Goal: Task Accomplishment & Management: Complete application form

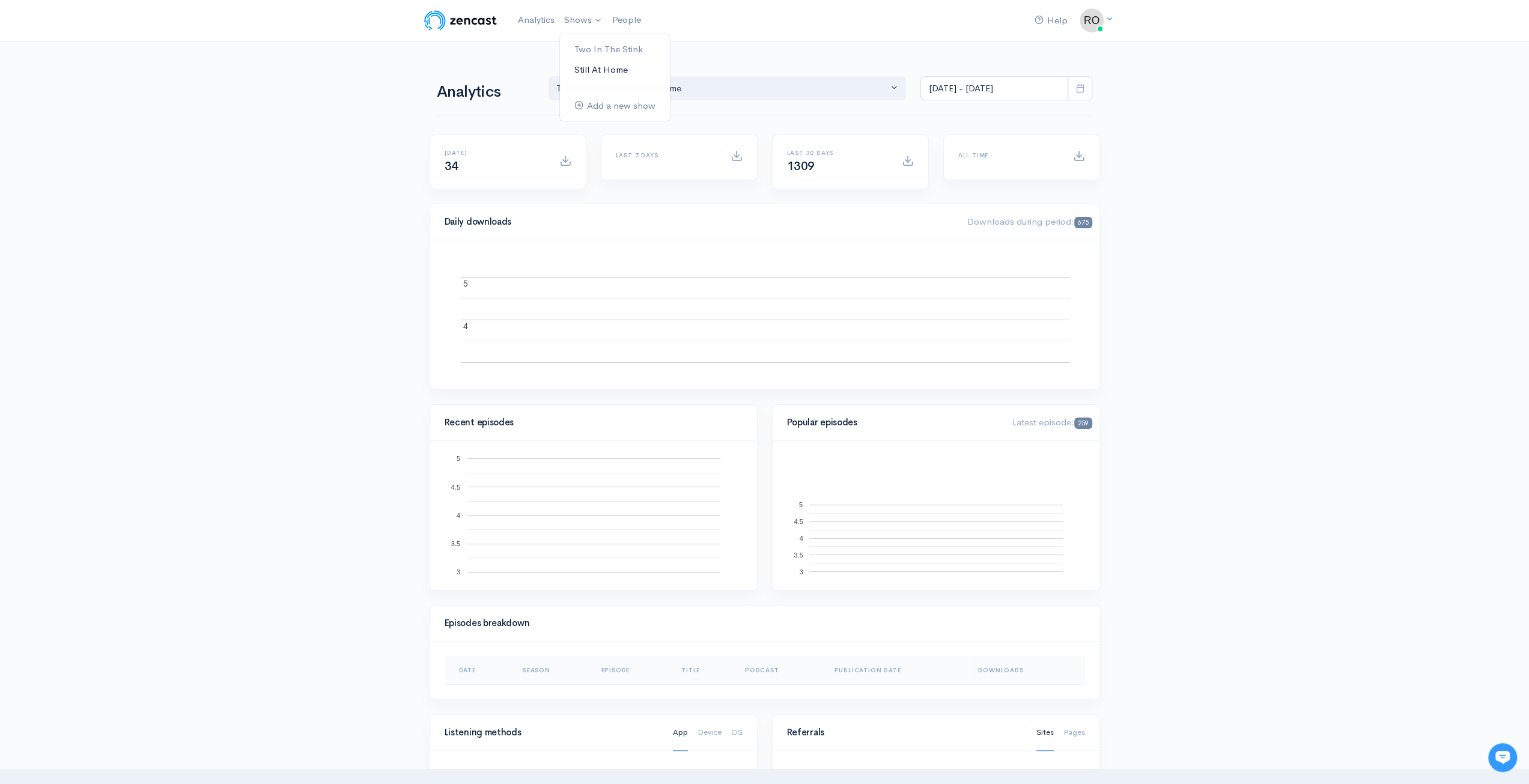
click at [605, 63] on link "Still At Home" at bounding box center [615, 69] width 110 height 21
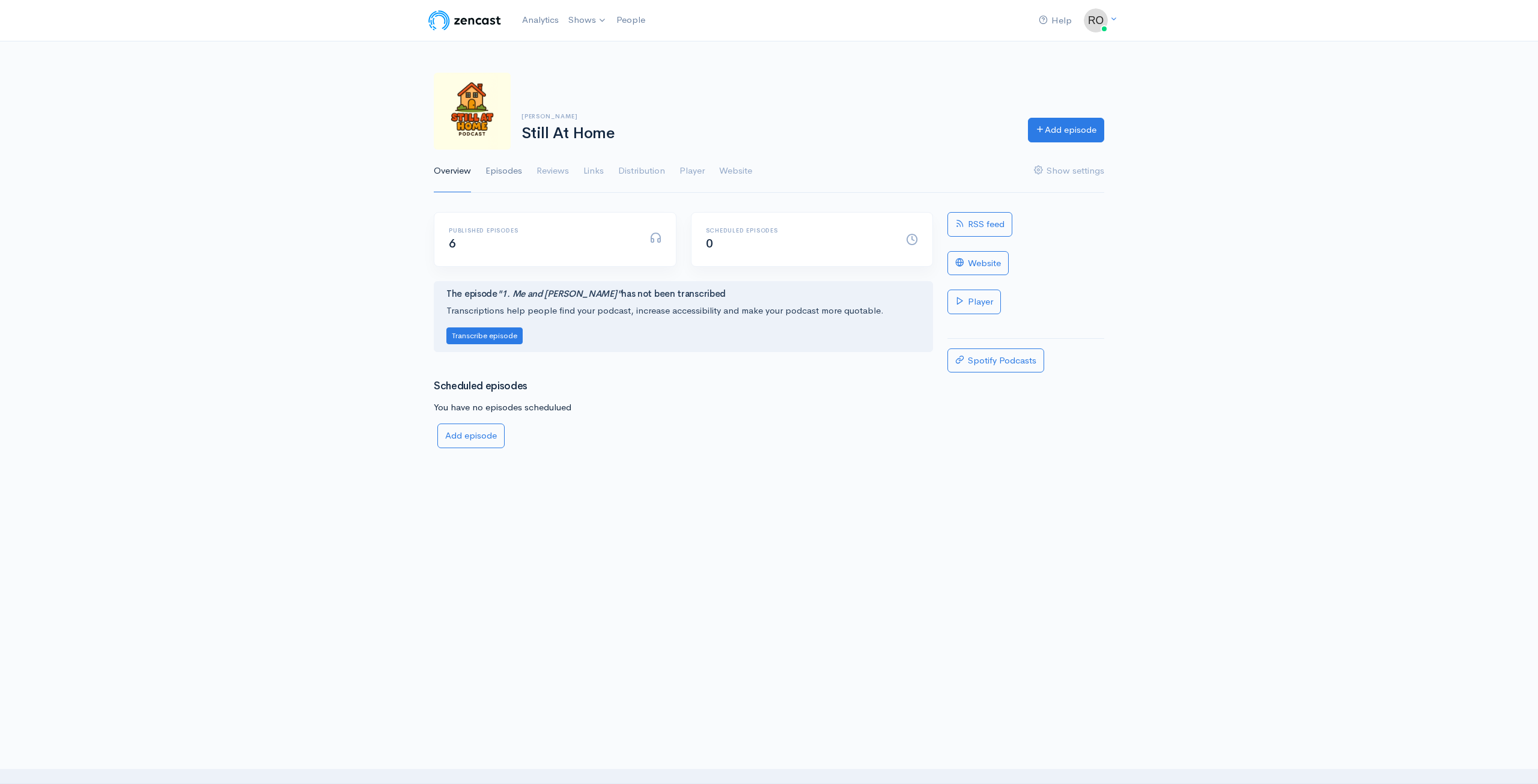
click at [510, 166] on link "Episodes" at bounding box center [504, 171] width 37 height 43
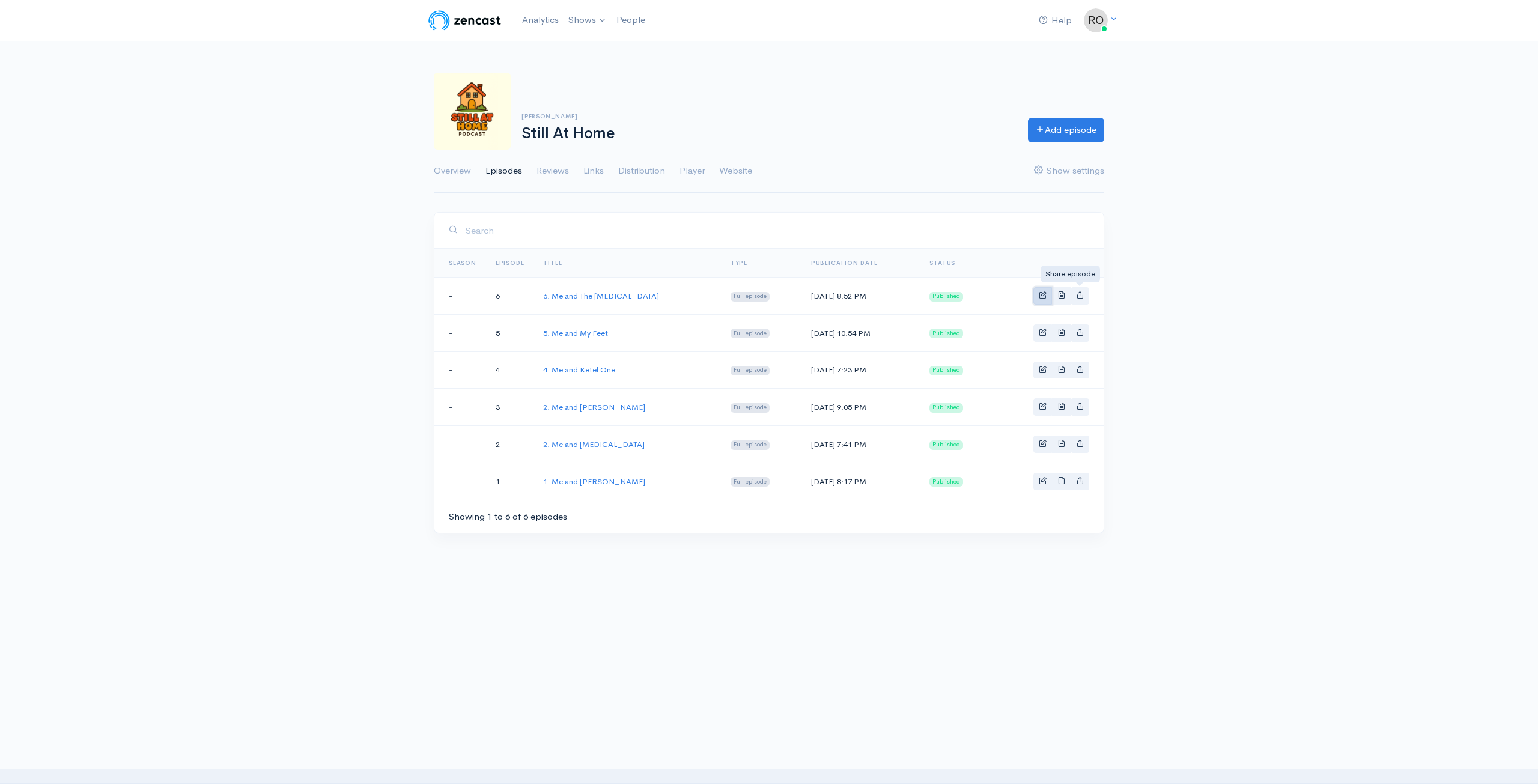
click at [1044, 294] on span "Basic example" at bounding box center [1043, 294] width 8 height 8
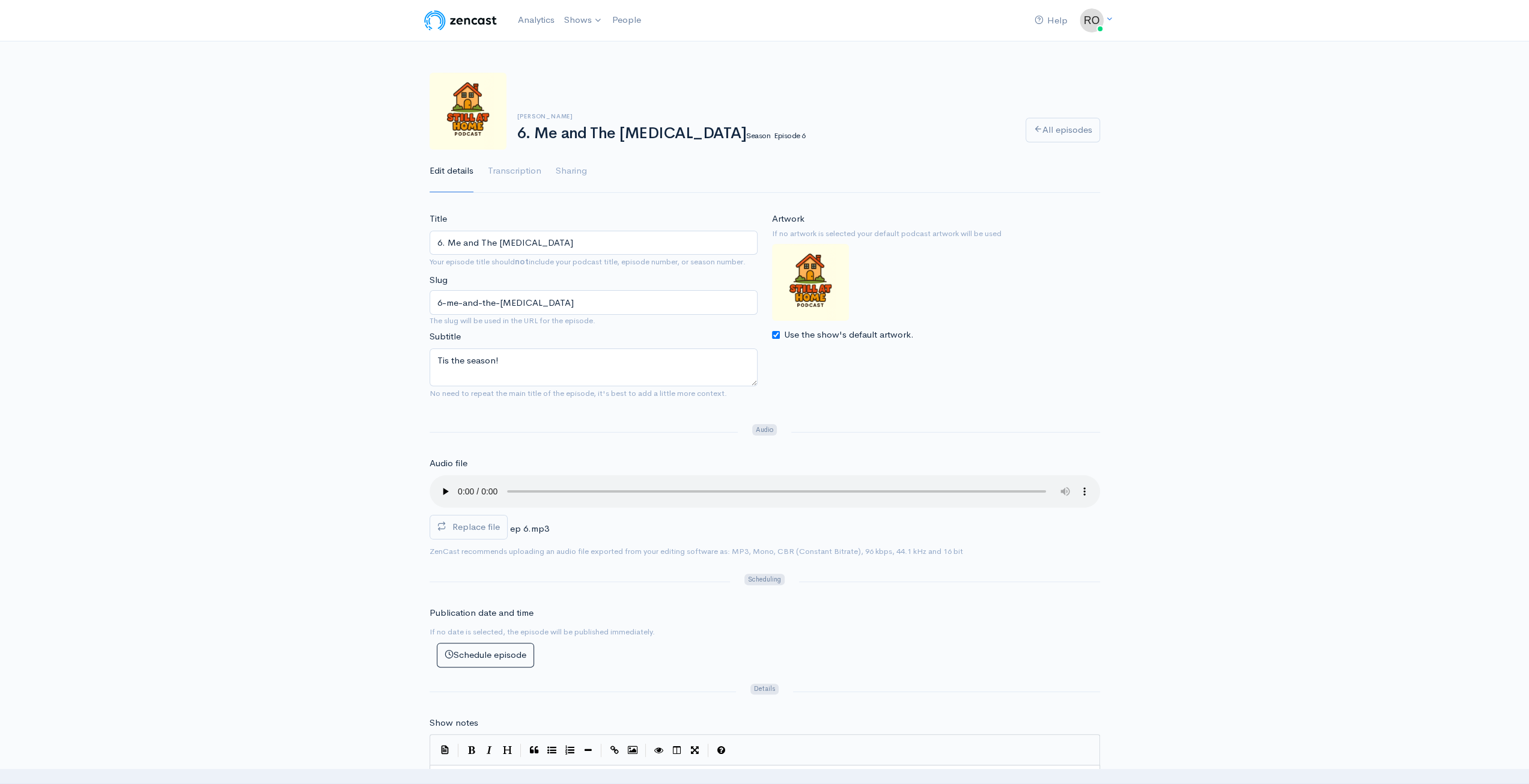
click at [580, 234] on input "6. Me and The [MEDICAL_DATA]" at bounding box center [593, 243] width 328 height 25
click at [486, 236] on input "6. Me and The [MEDICAL_DATA]" at bounding box center [593, 243] width 328 height 25
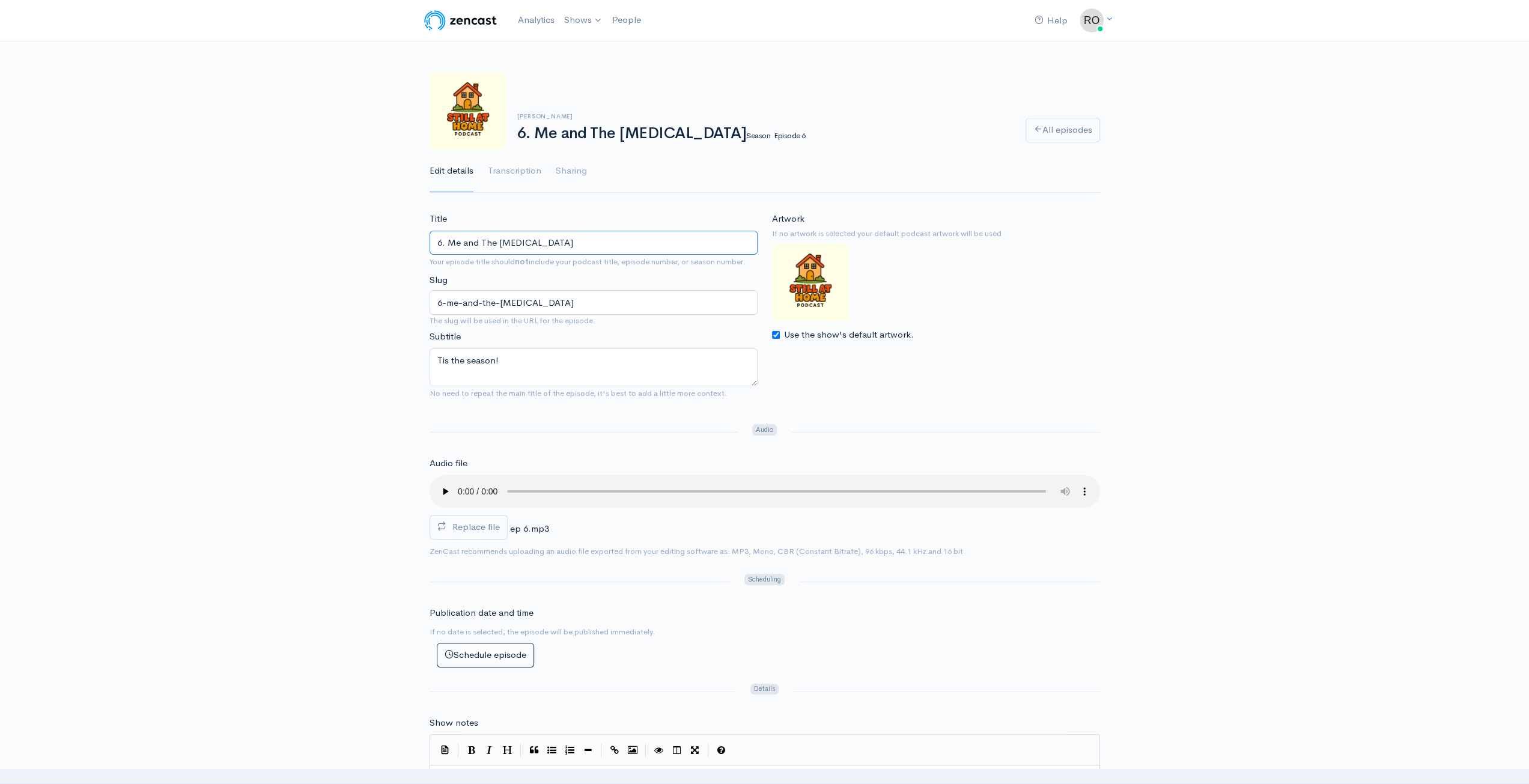
click at [487, 236] on input "6. Me and The [MEDICAL_DATA]" at bounding box center [593, 243] width 328 height 25
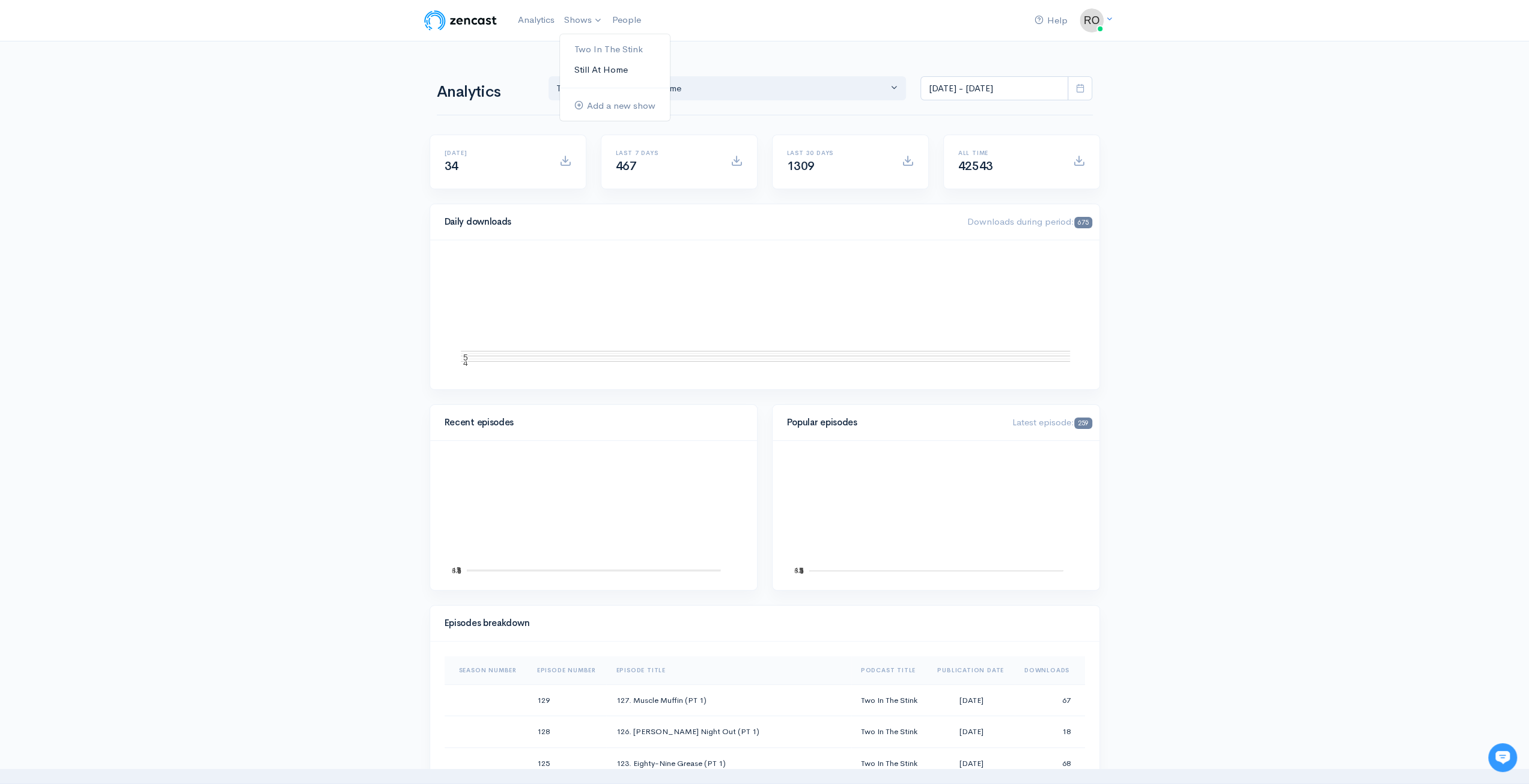
click at [617, 68] on link "Still At Home" at bounding box center [615, 69] width 110 height 21
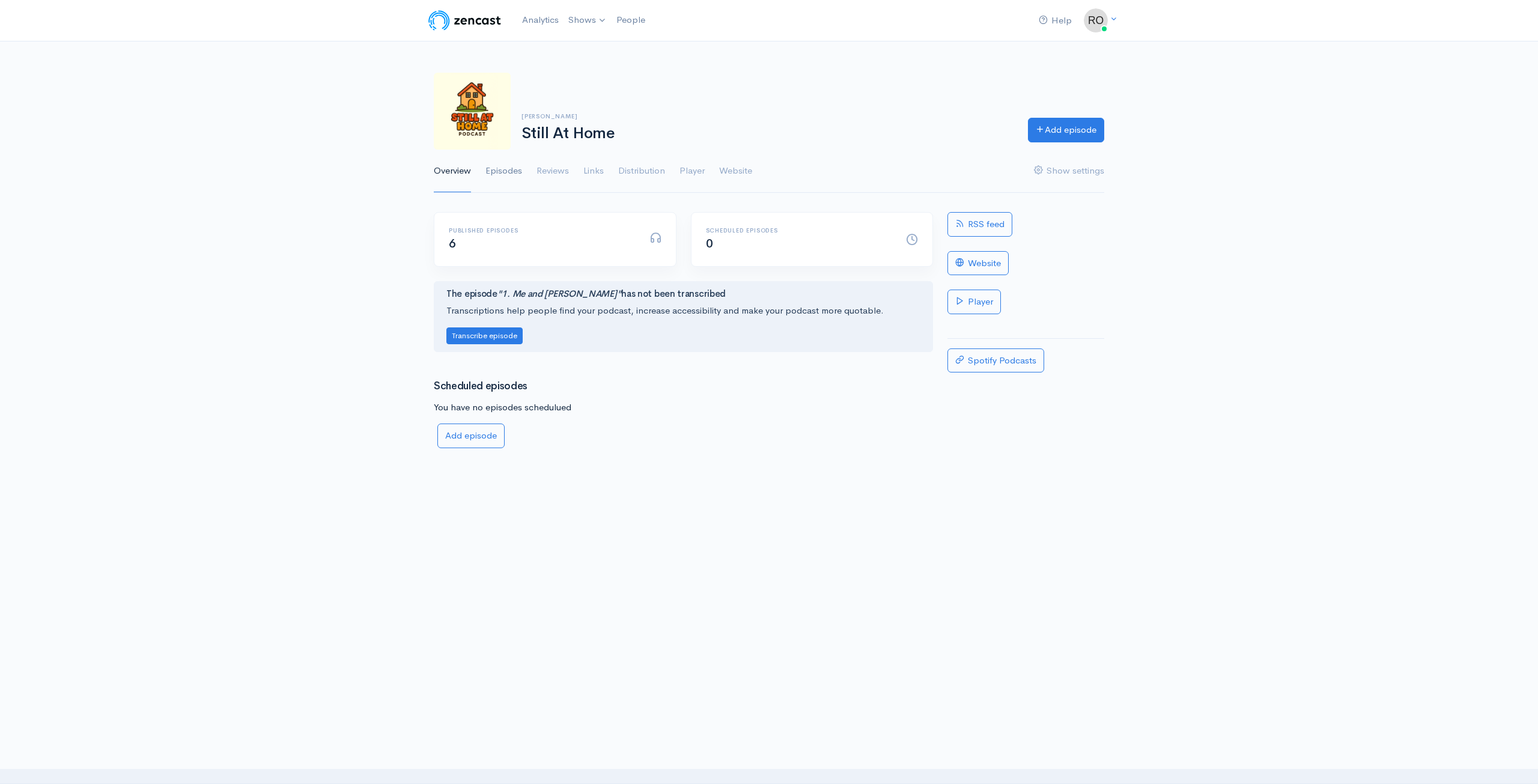
click at [512, 175] on link "Episodes" at bounding box center [504, 171] width 37 height 43
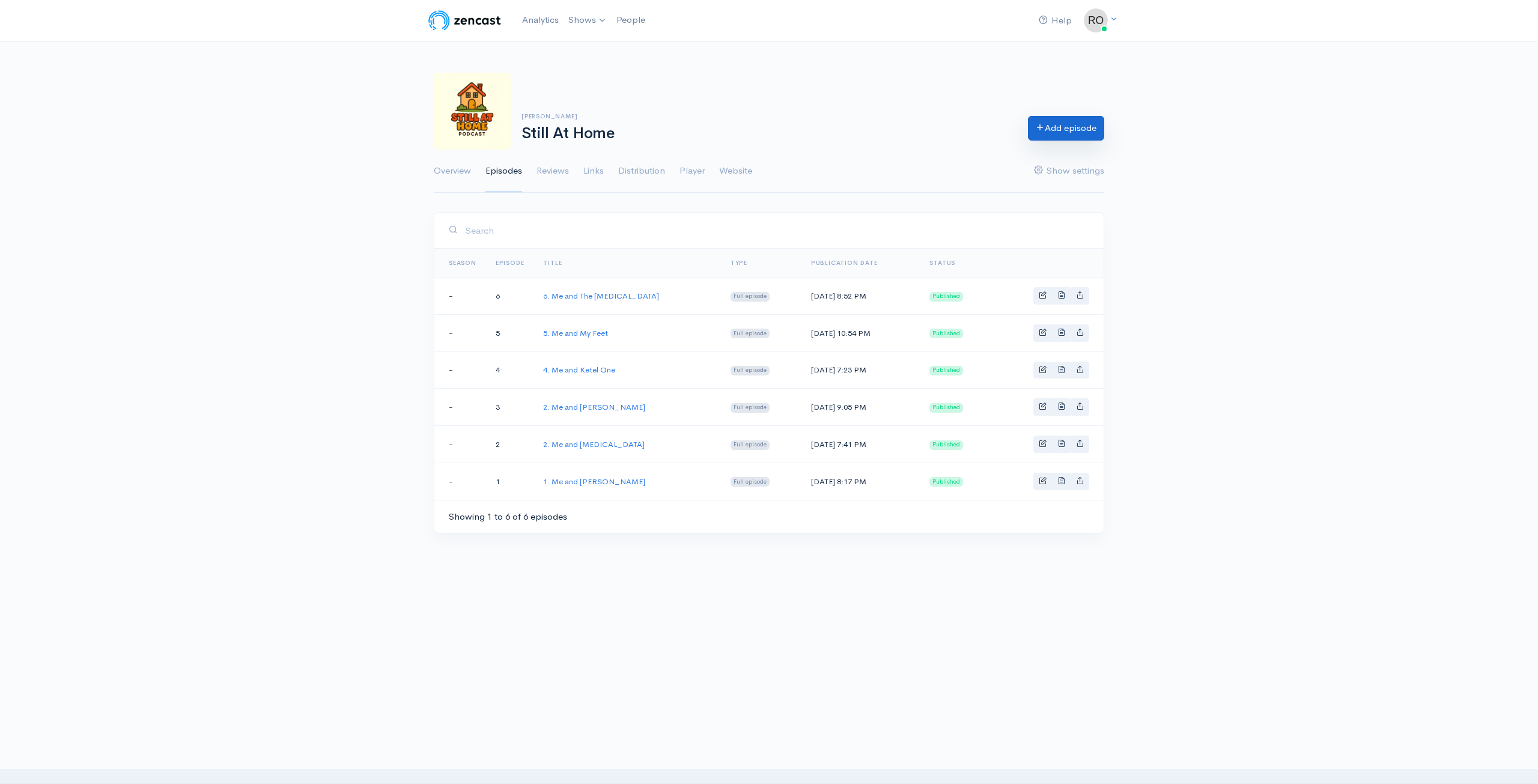
click at [1082, 129] on link "Add episode" at bounding box center [1067, 128] width 76 height 25
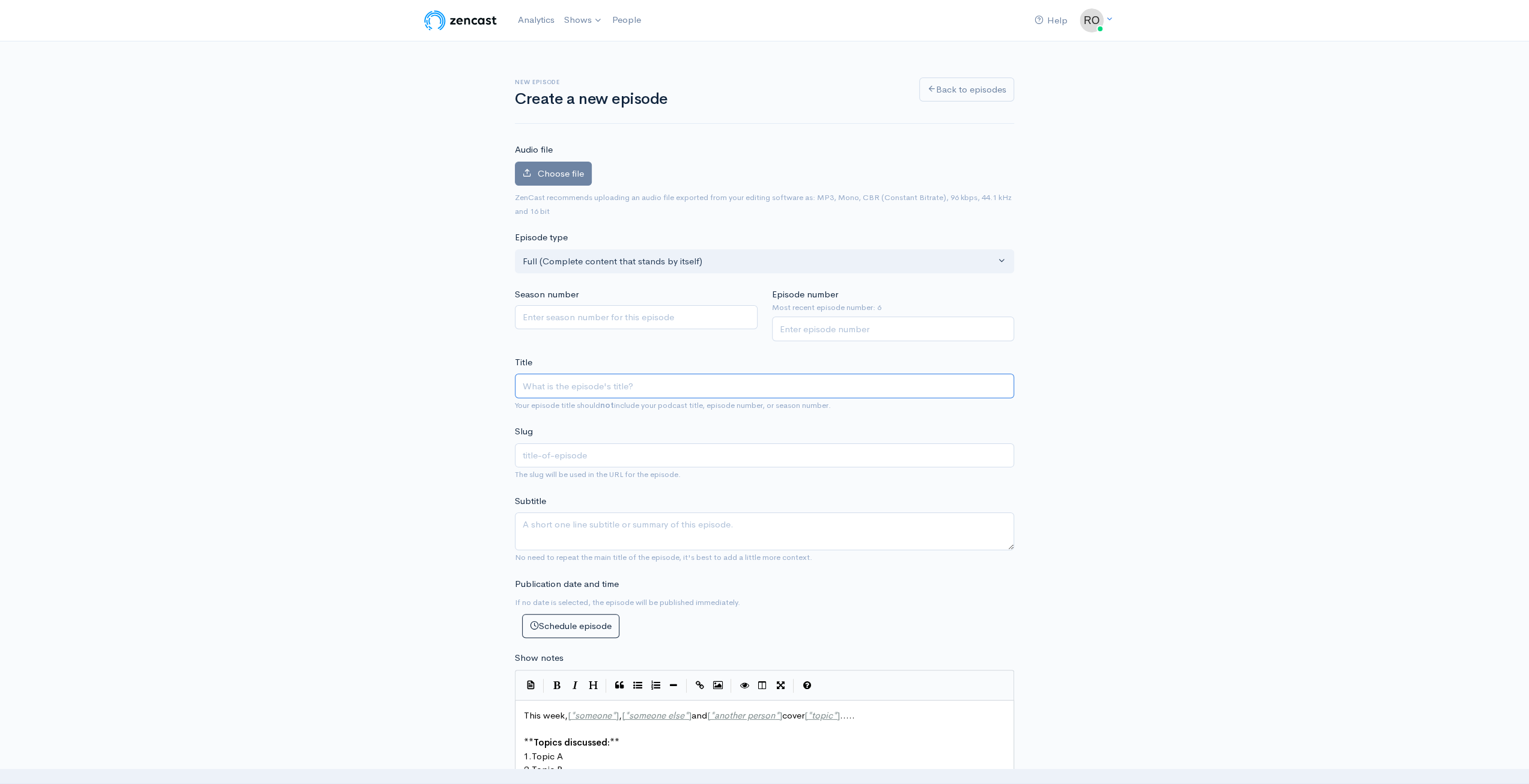
click at [583, 379] on input "Title" at bounding box center [764, 386] width 499 height 25
paste input "6. Me and The [MEDICAL_DATA]"
type input "6. Me and The [MEDICAL_DATA]"
type input "6-me-and-the-flu-shot"
click at [528, 381] on input "6. Me and The [MEDICAL_DATA]" at bounding box center [764, 386] width 499 height 25
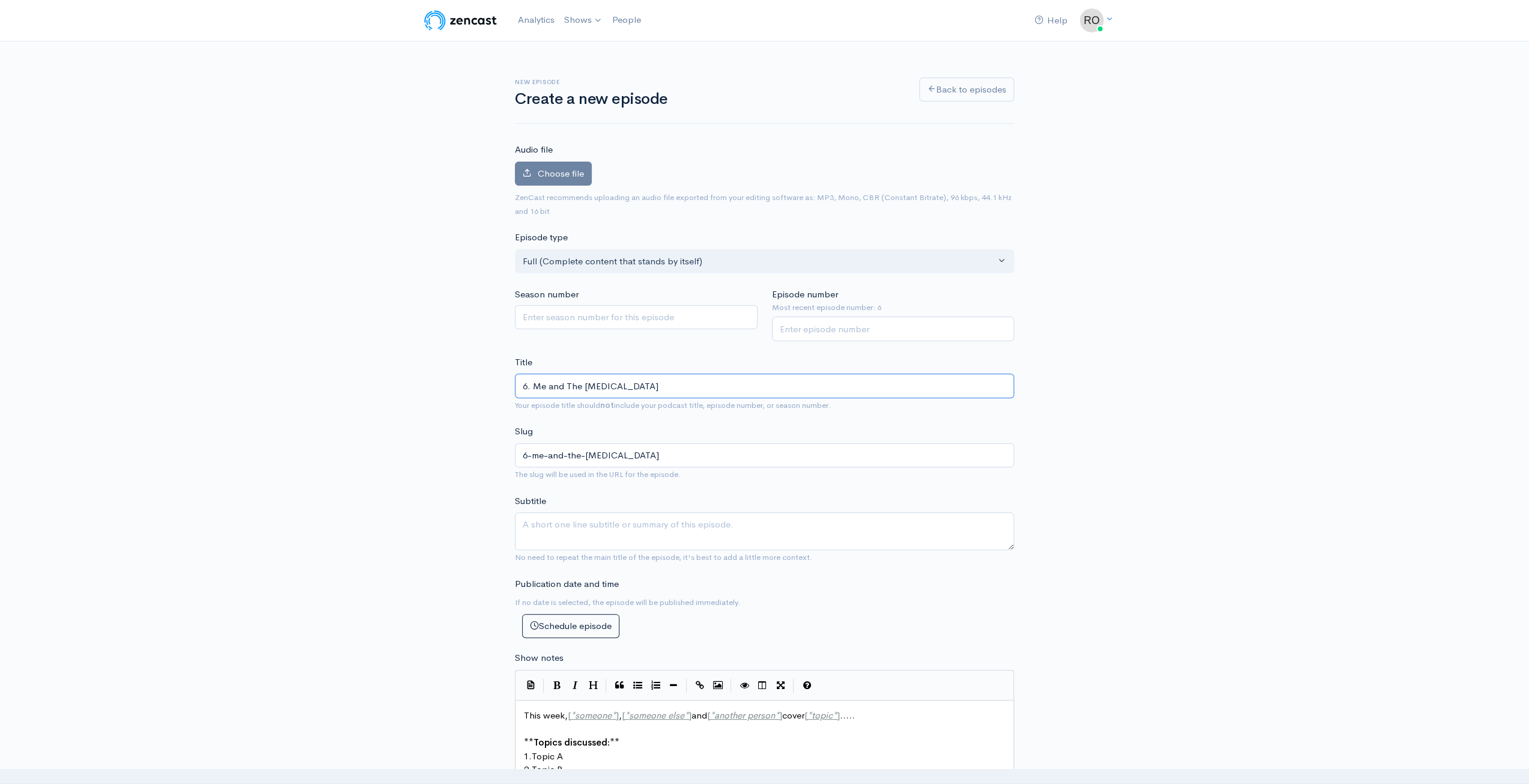
type input ". Me and The Flu Shot"
type input "me-and-the-flu-shot"
type input "7. Me and The Flu Shot"
type input "7-me-and-the-flu-shot"
drag, startPoint x: 638, startPoint y: 385, endPoint x: 535, endPoint y: 381, distance: 103.1
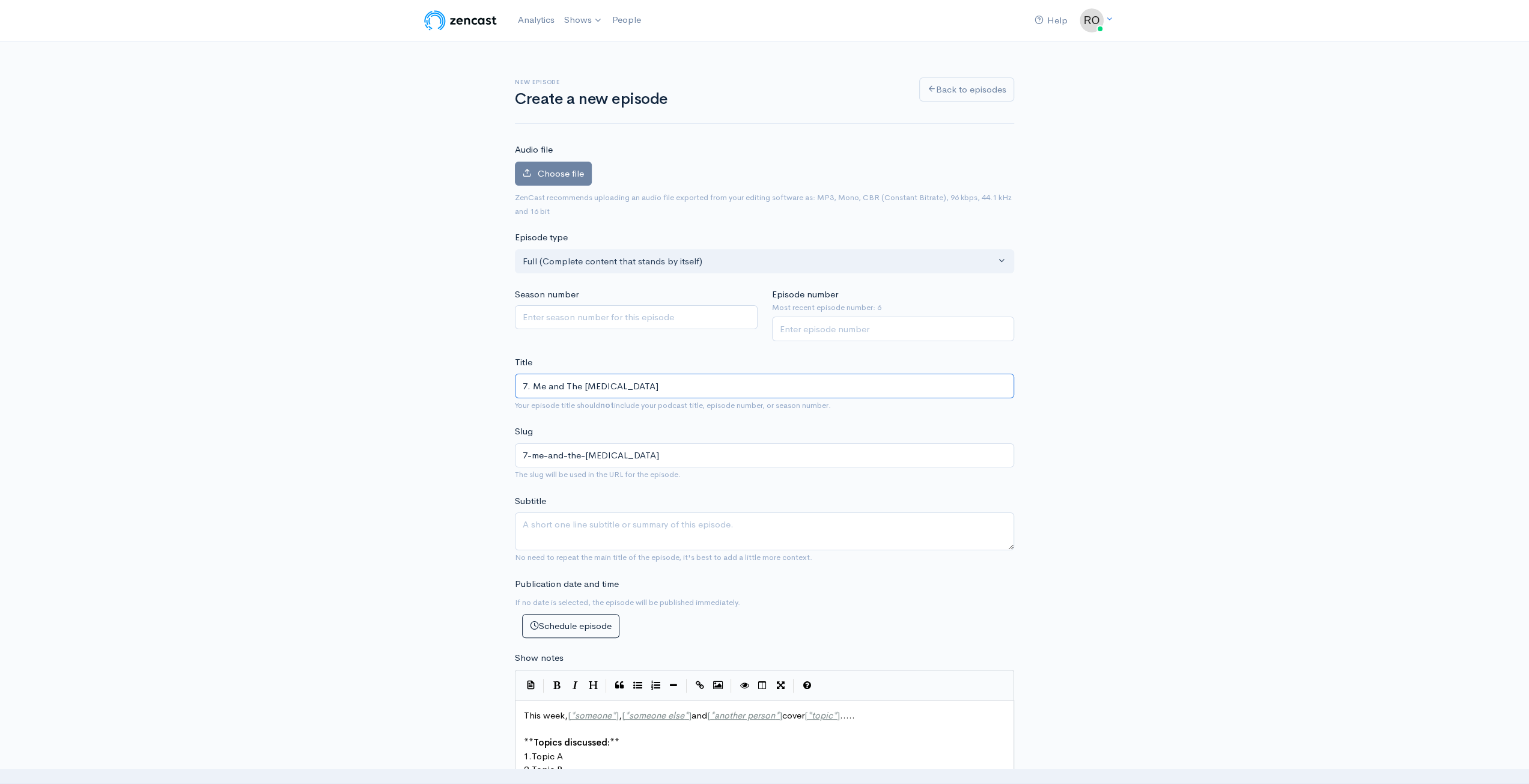
click at [535, 381] on input "7. Me and The Flu Shot" at bounding box center [764, 386] width 499 height 25
paste input "My Bedazzled Hijab"
type input "7. Me and My Bedazzled Hijab"
type input "7-me-and-my-bedazzled-hijab"
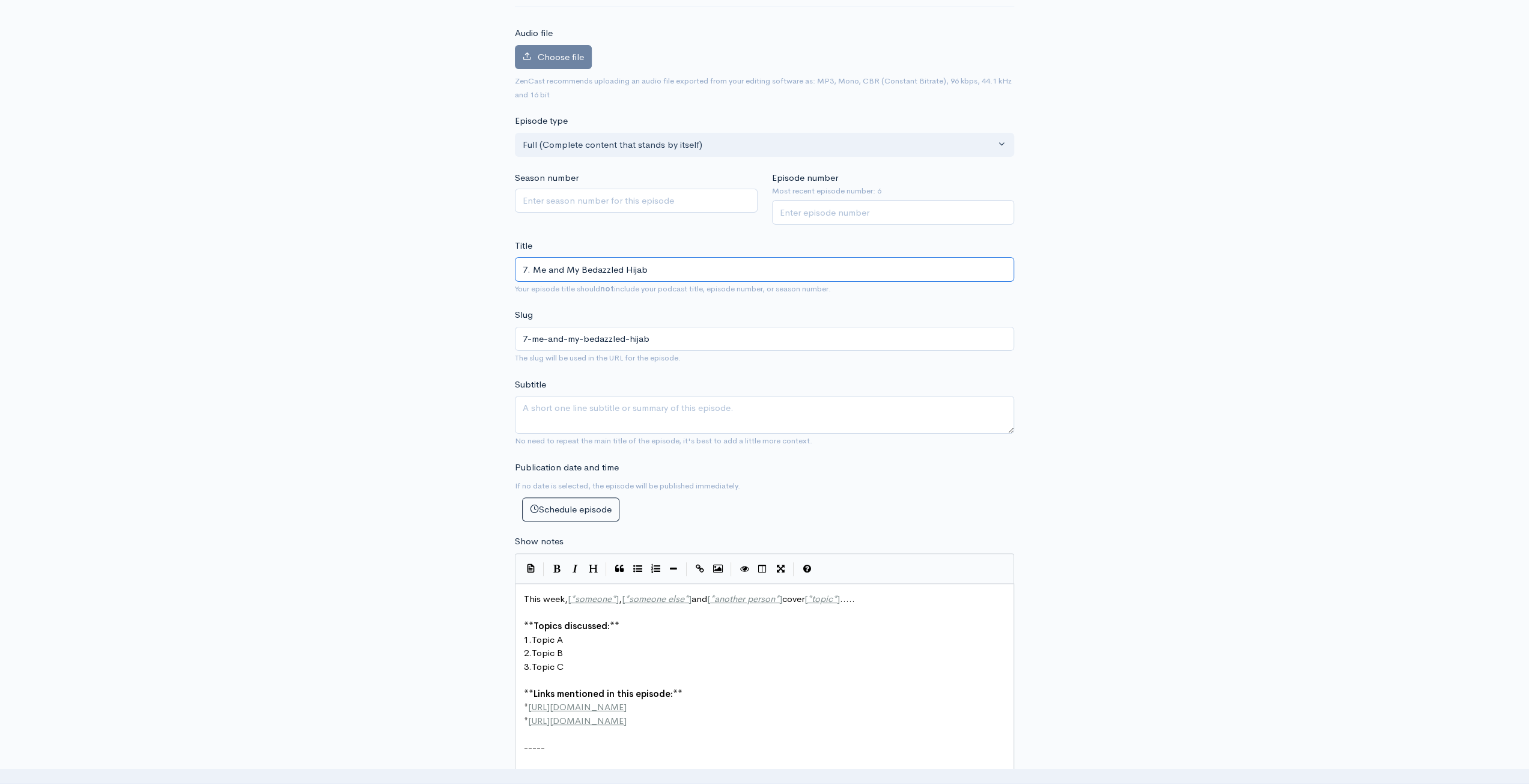
scroll to position [120, 0]
type input "7. Me and My Bedazzled Hijab"
click at [736, 420] on textarea "Subtitle" at bounding box center [764, 411] width 499 height 38
type textarea "D"
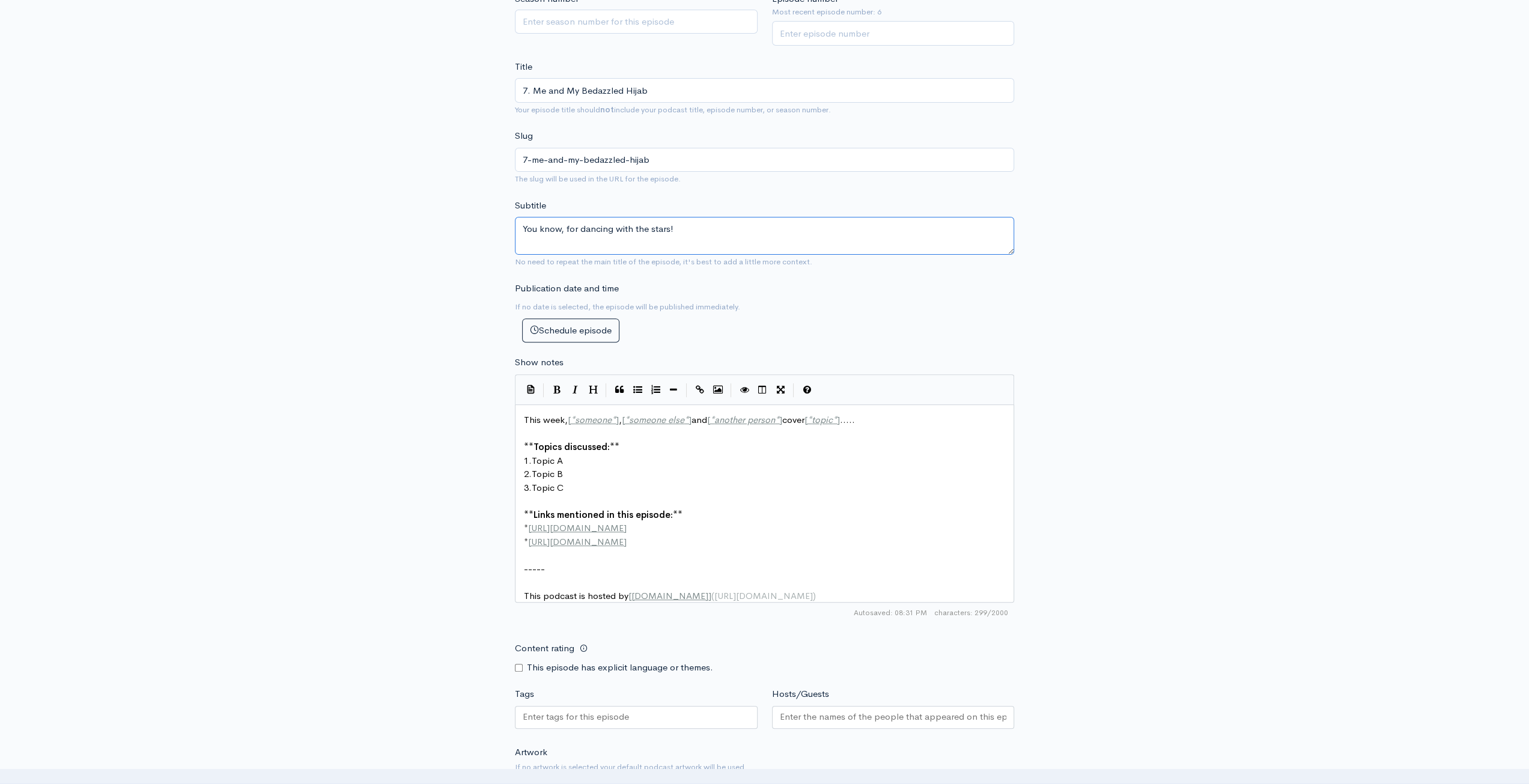
scroll to position [360, 0]
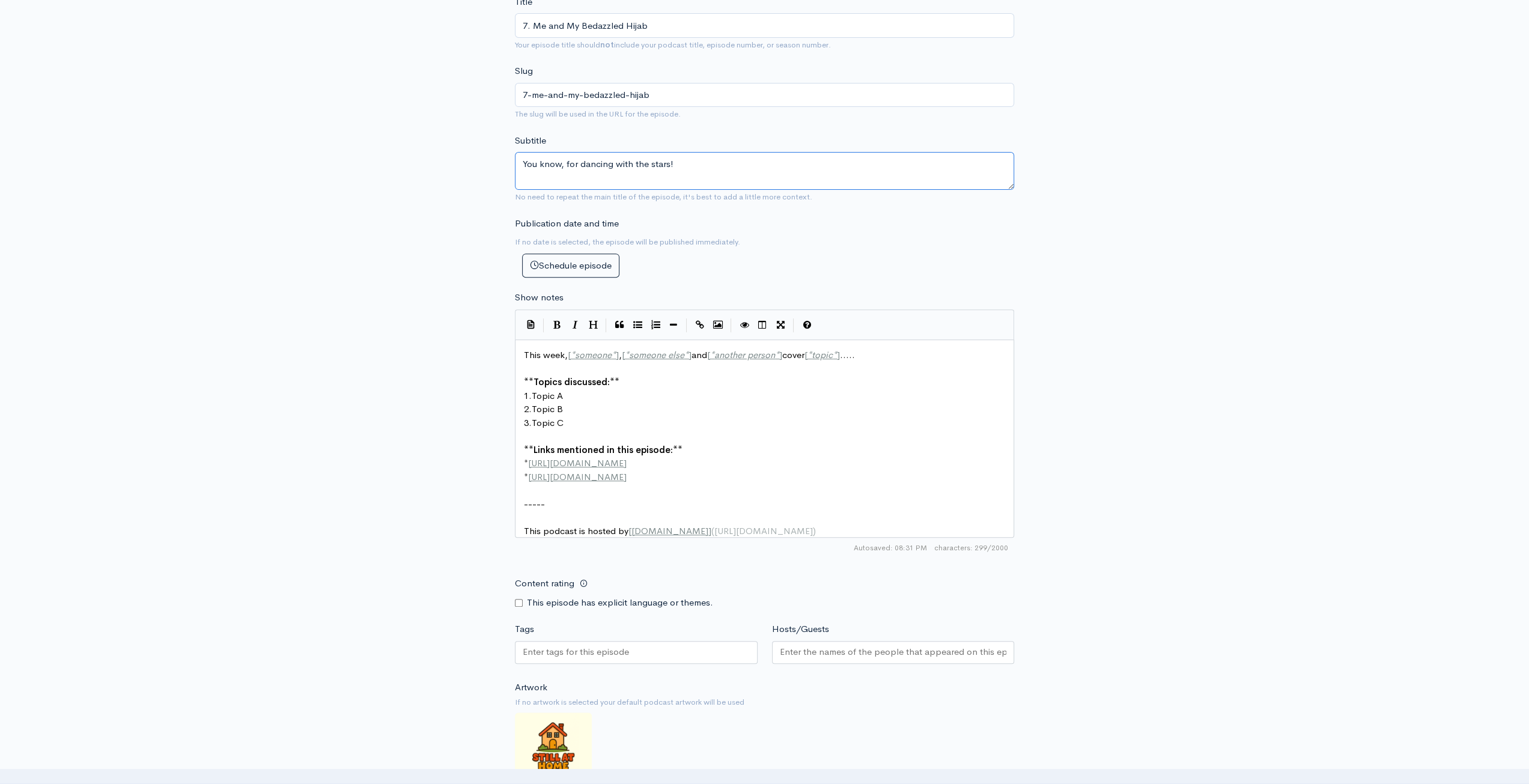
type textarea "You know, for dancing with the stars!"
type textarea "This week, [*someone*], [*someone else*] and [*another person*] cover [*topic*]…"
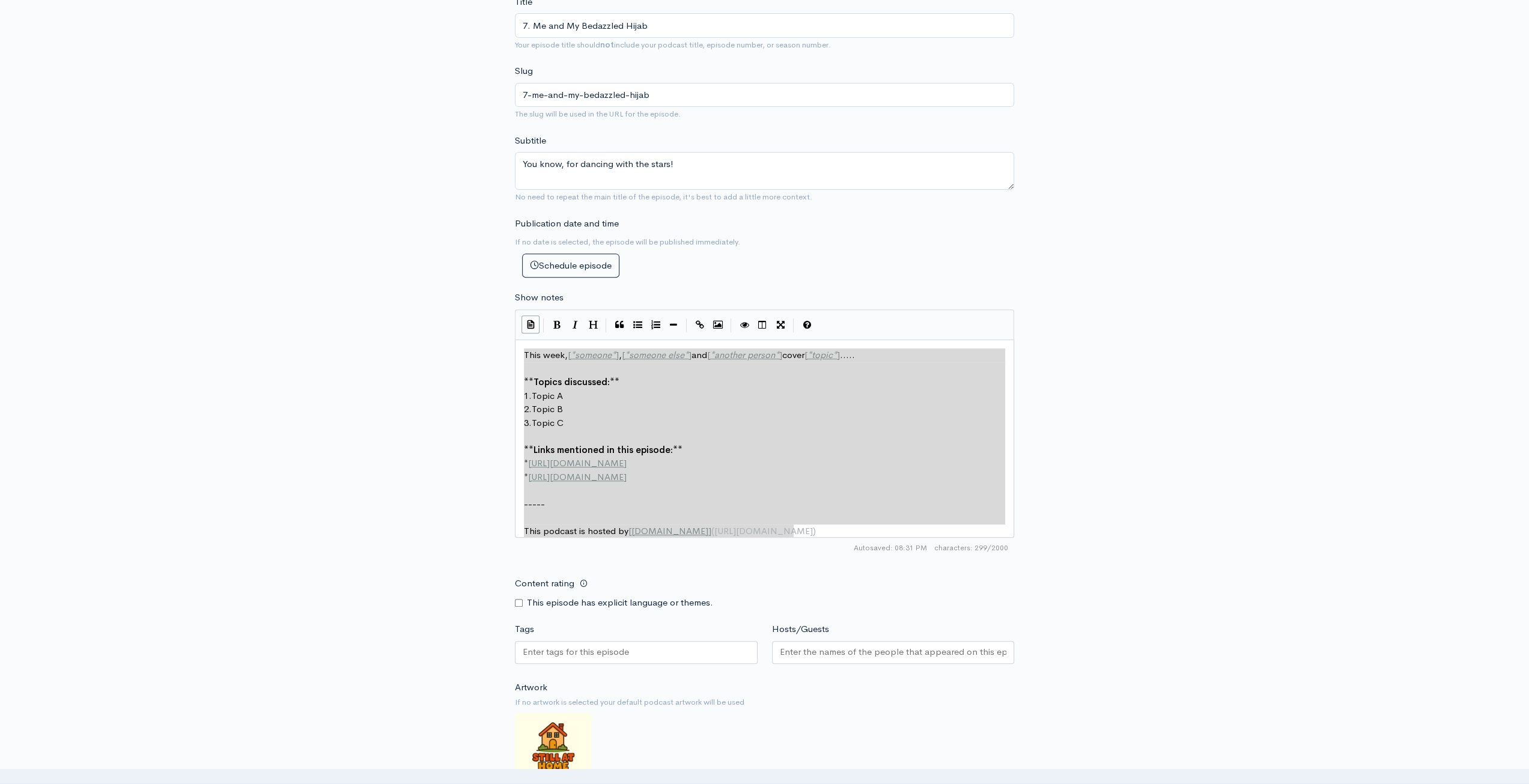
drag, startPoint x: 859, startPoint y: 531, endPoint x: 786, endPoint y: 228, distance: 311.7
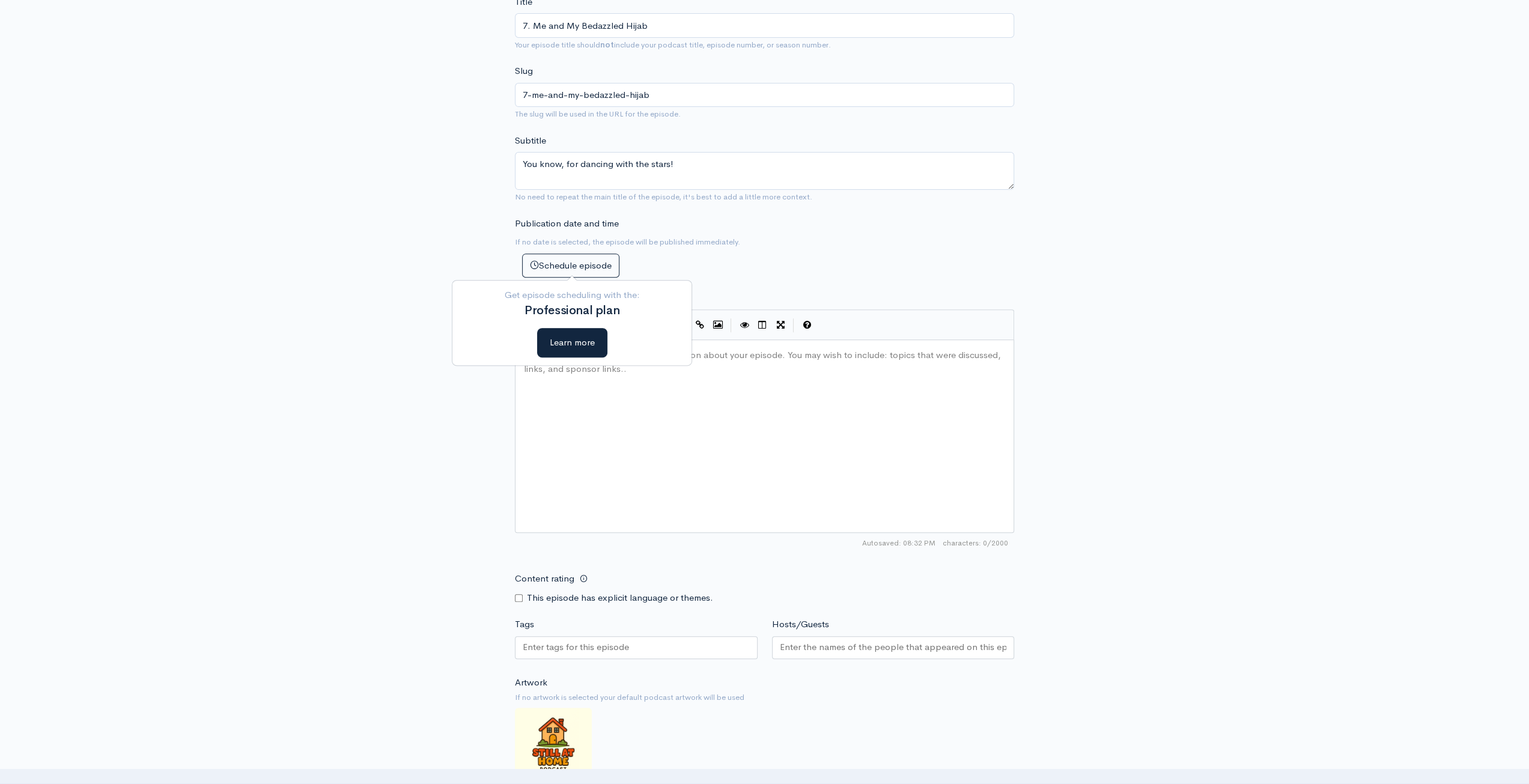
drag, startPoint x: 677, startPoint y: 441, endPoint x: 689, endPoint y: 439, distance: 12.2
click at [677, 441] on div "Here you can provide a detailed description about your episode. You may wish to…" at bounding box center [780, 451] width 516 height 210
click at [1298, 364] on div "New episode Create a new episode Back to episodes Audio file Choose file 0 ZenC…" at bounding box center [764, 308] width 1529 height 1254
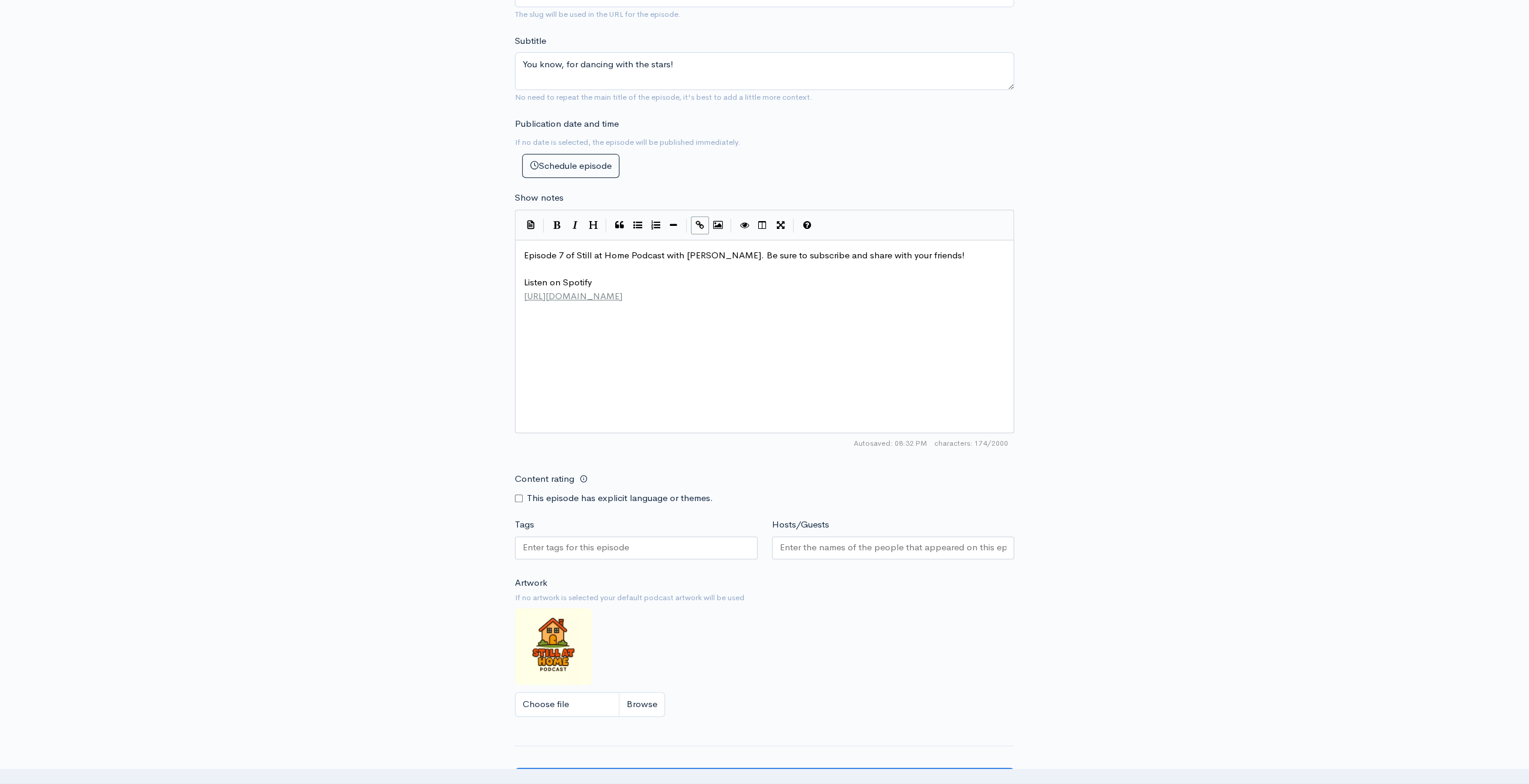
scroll to position [480, 0]
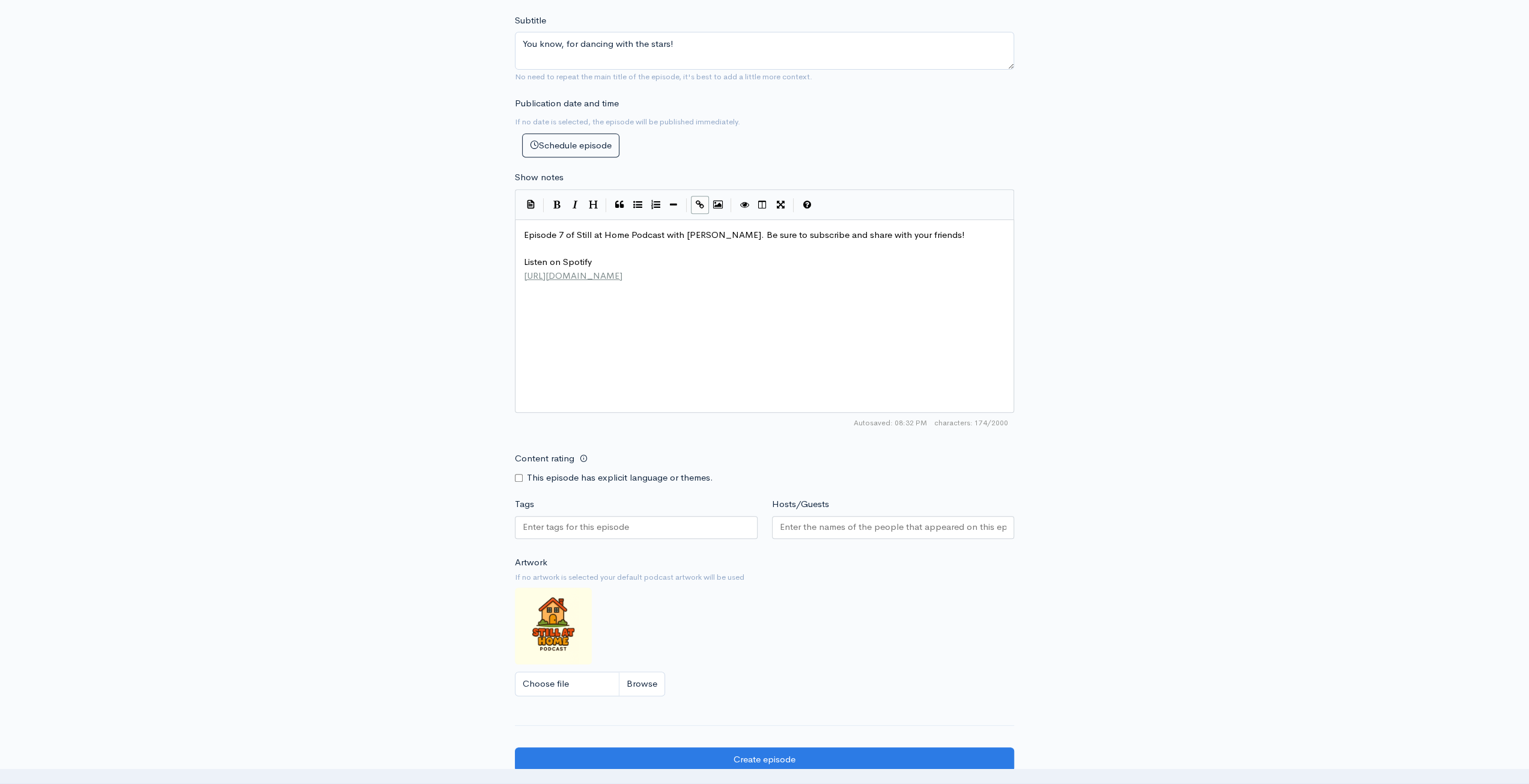
click at [519, 474] on input "Content rating" at bounding box center [519, 478] width 8 height 8
checkbox input "true"
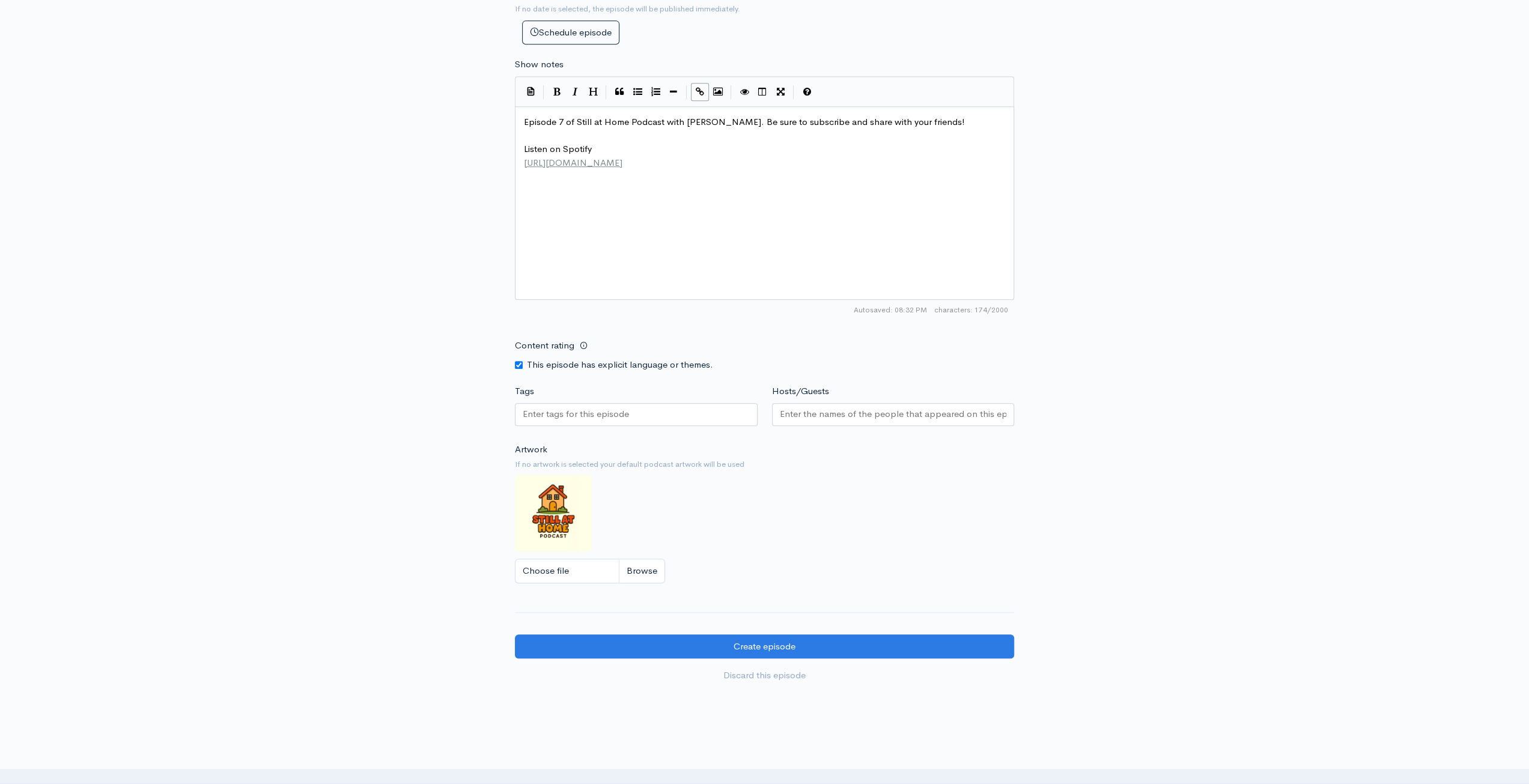
scroll to position [660, 0]
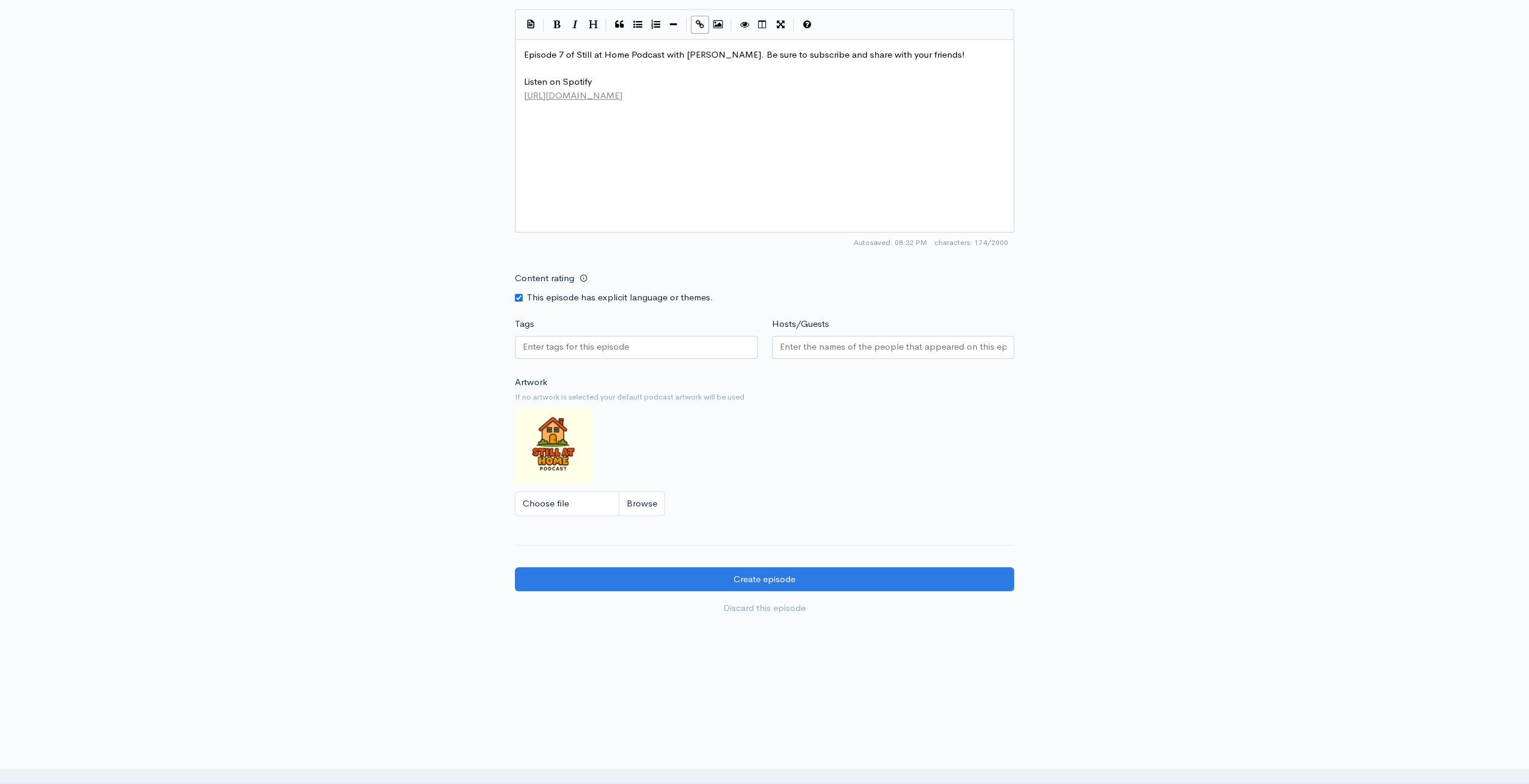
click at [627, 340] on input "Tags" at bounding box center [577, 347] width 108 height 14
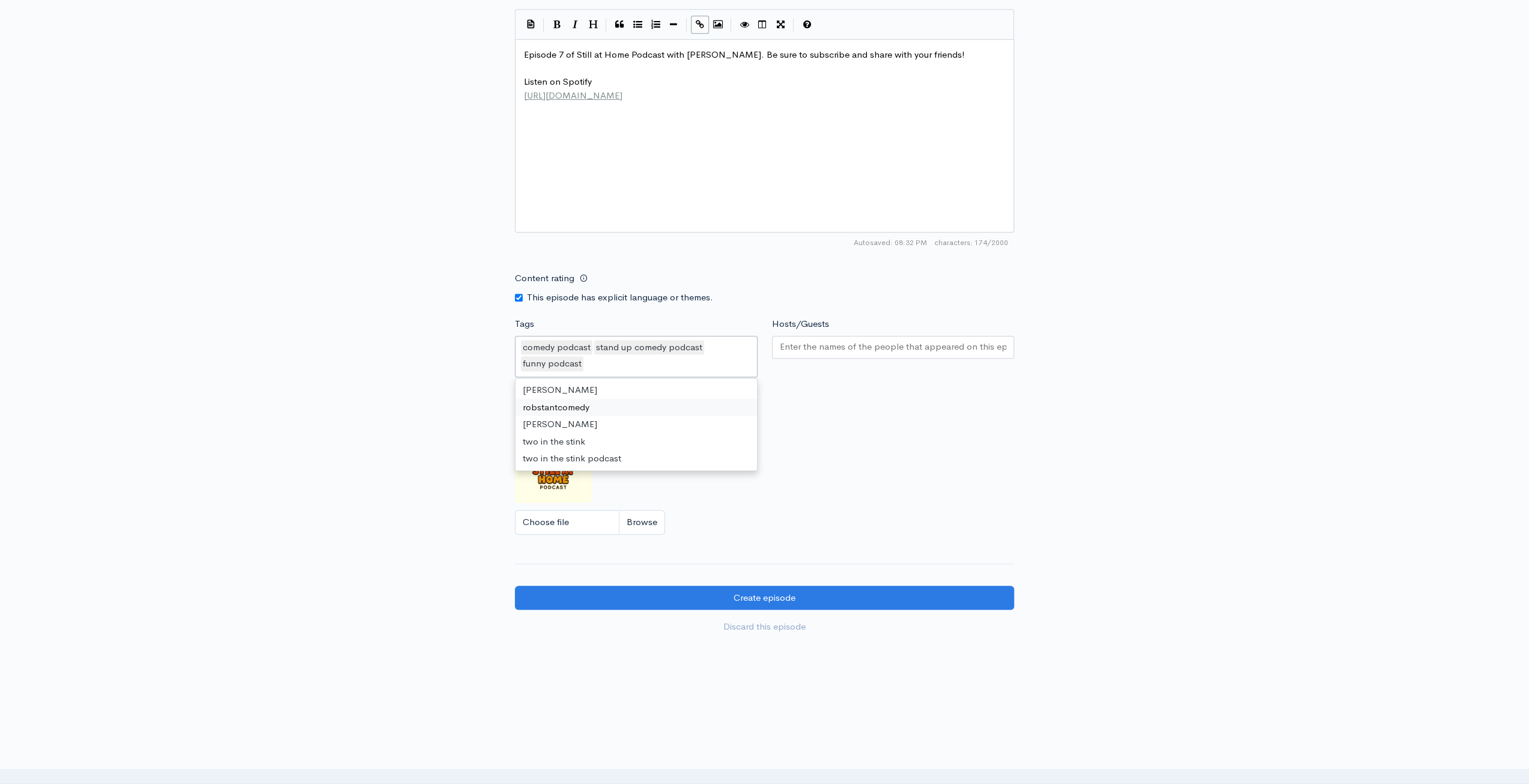
click at [1138, 386] on div "New episode Create a new episode Back to episodes Audio file Choose file 0 ZenC…" at bounding box center [764, 17] width 1529 height 1272
click at [910, 346] on input "Hosts/Guests" at bounding box center [893, 347] width 227 height 14
click at [1251, 395] on div "New episode Create a new episode Back to episodes Audio file Choose file 0 ZenC…" at bounding box center [764, 17] width 1529 height 1272
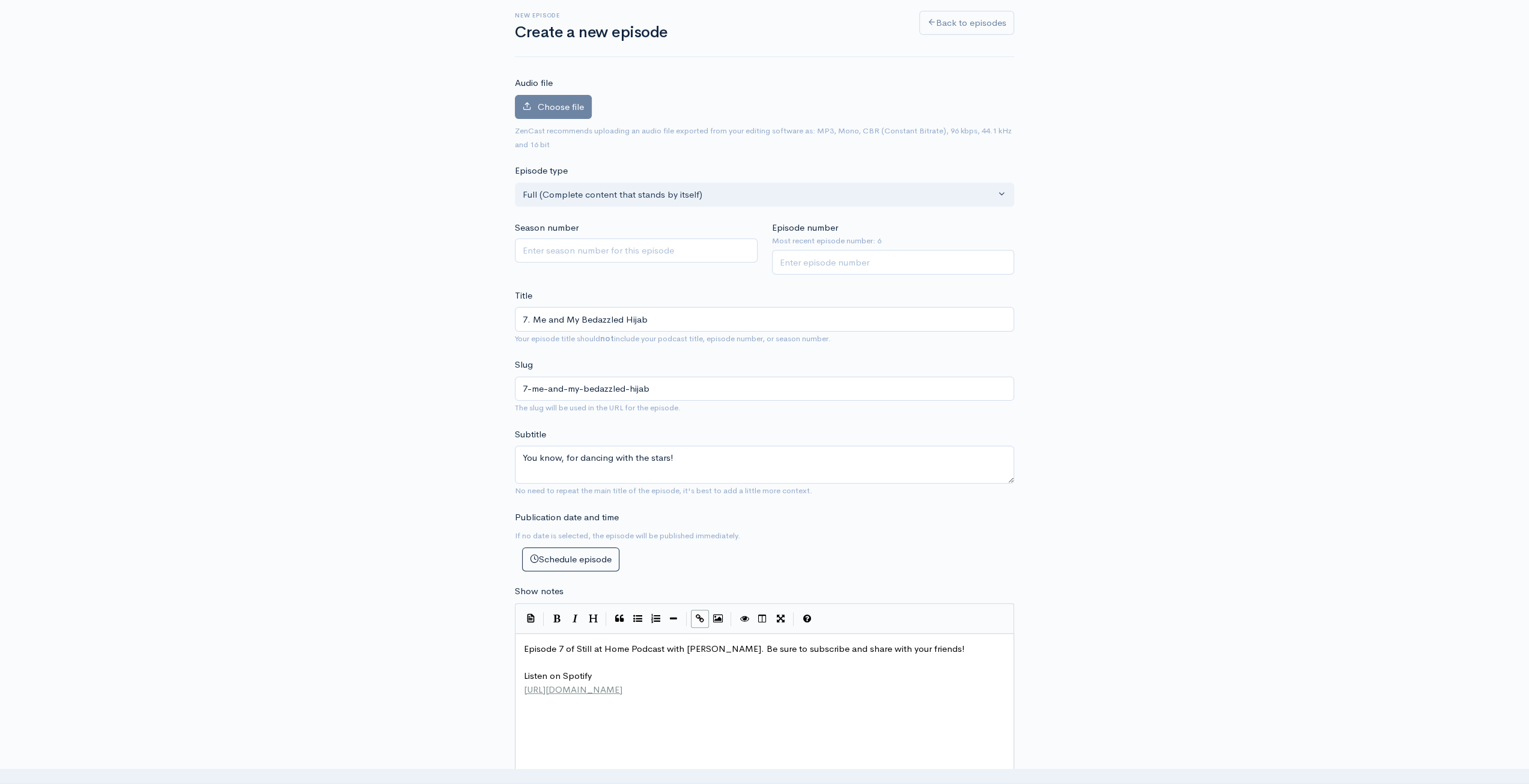
scroll to position [60, 0]
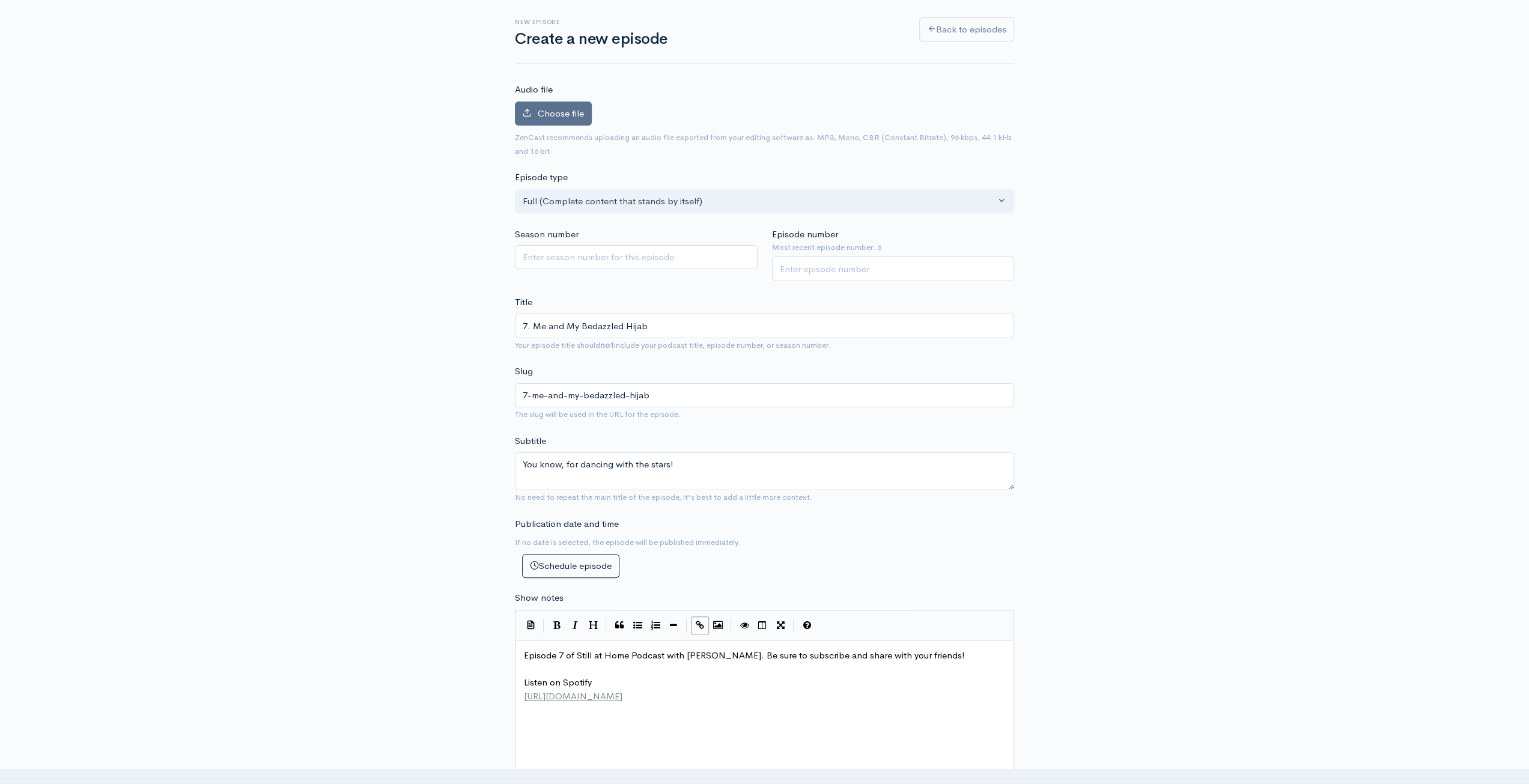
click at [542, 108] on span "Choose file" at bounding box center [561, 113] width 47 height 11
click at [0, 0] on input "Choose file" at bounding box center [0, 0] width 0 height 0
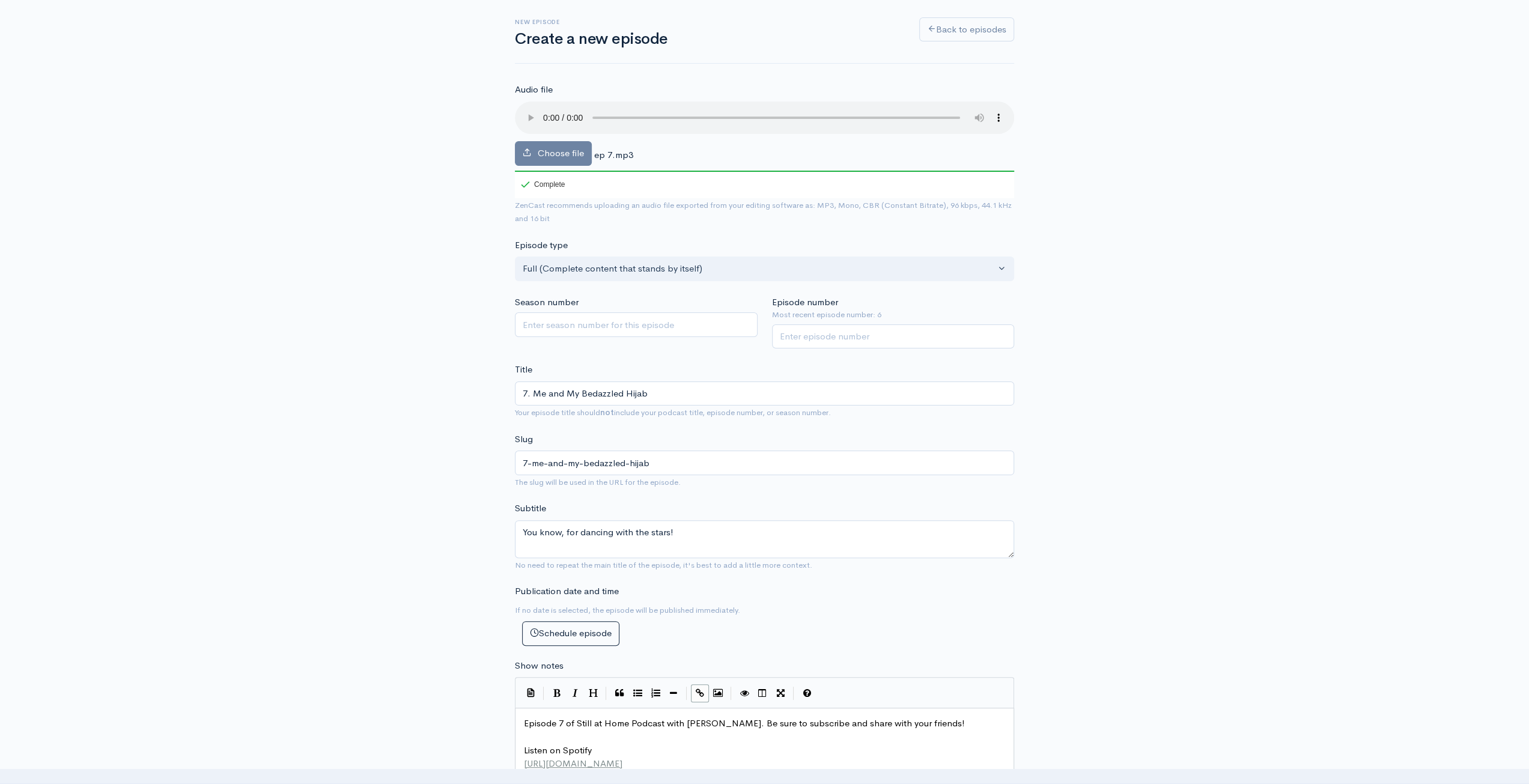
scroll to position [120, 0]
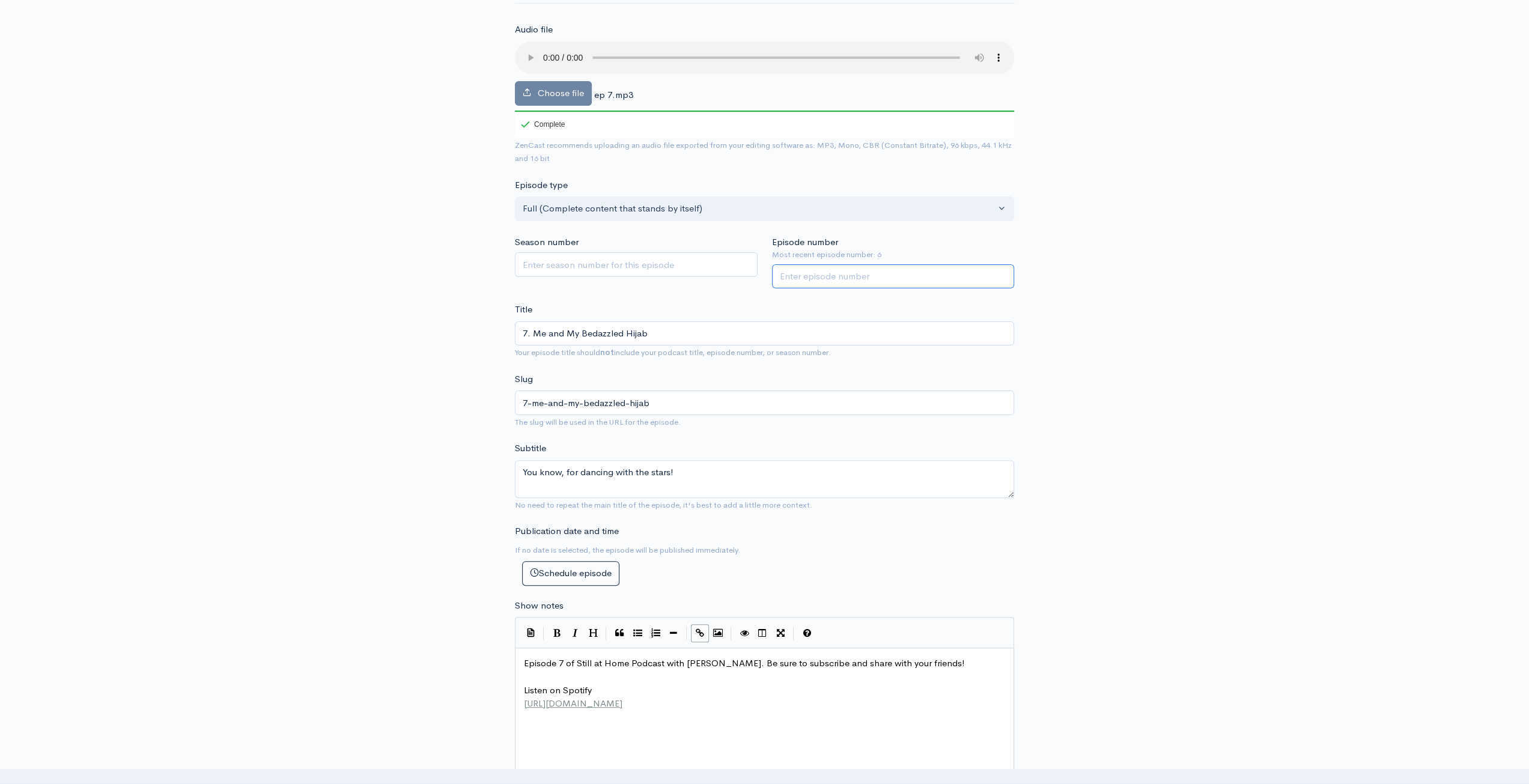
click at [849, 267] on input "Episode number" at bounding box center [893, 276] width 243 height 25
type input "7"
click at [1370, 230] on div "New episode Create a new episode Back to episodes Audio file Choose file ep 7.m…" at bounding box center [764, 591] width 1529 height 1341
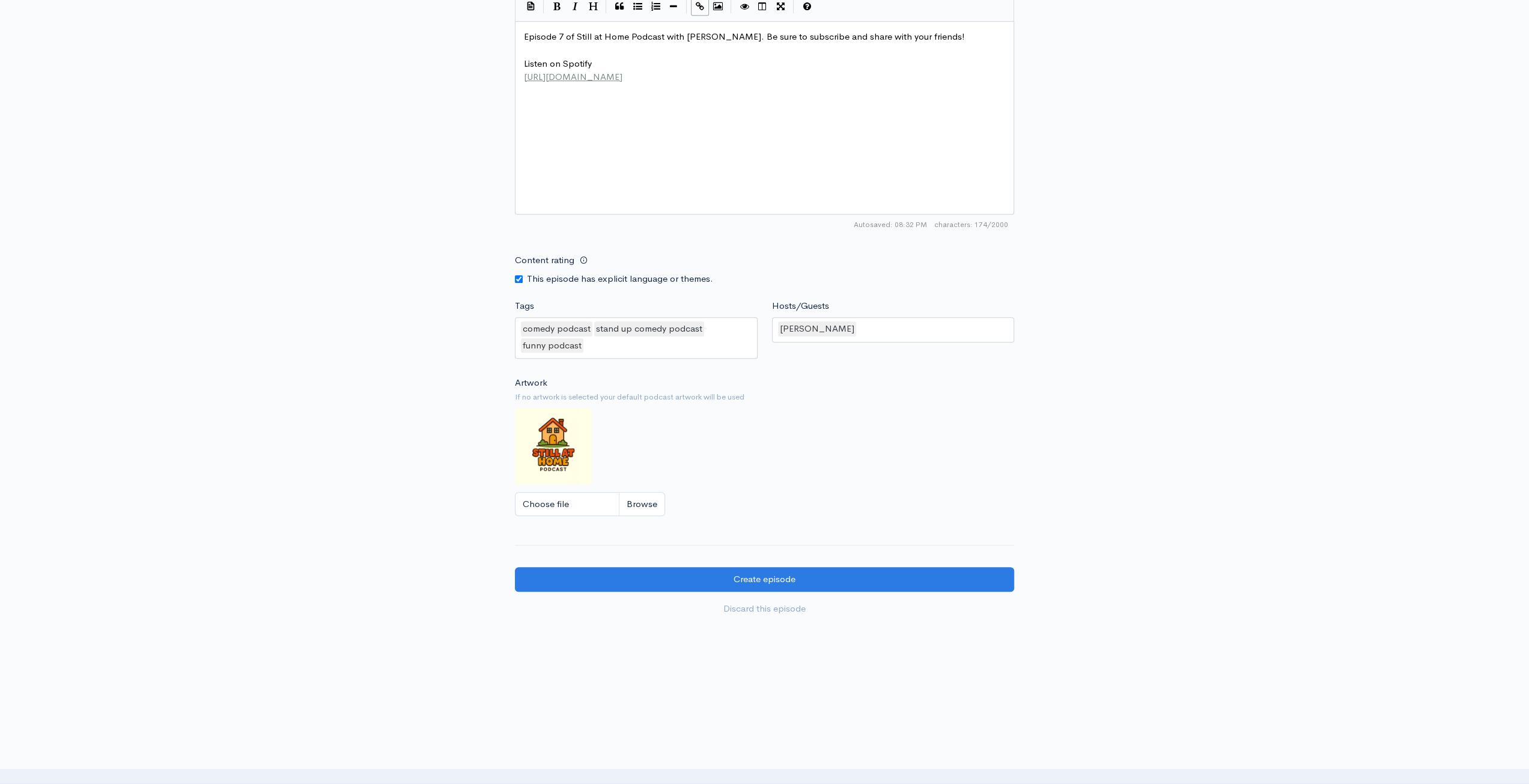
scroll to position [750, 0]
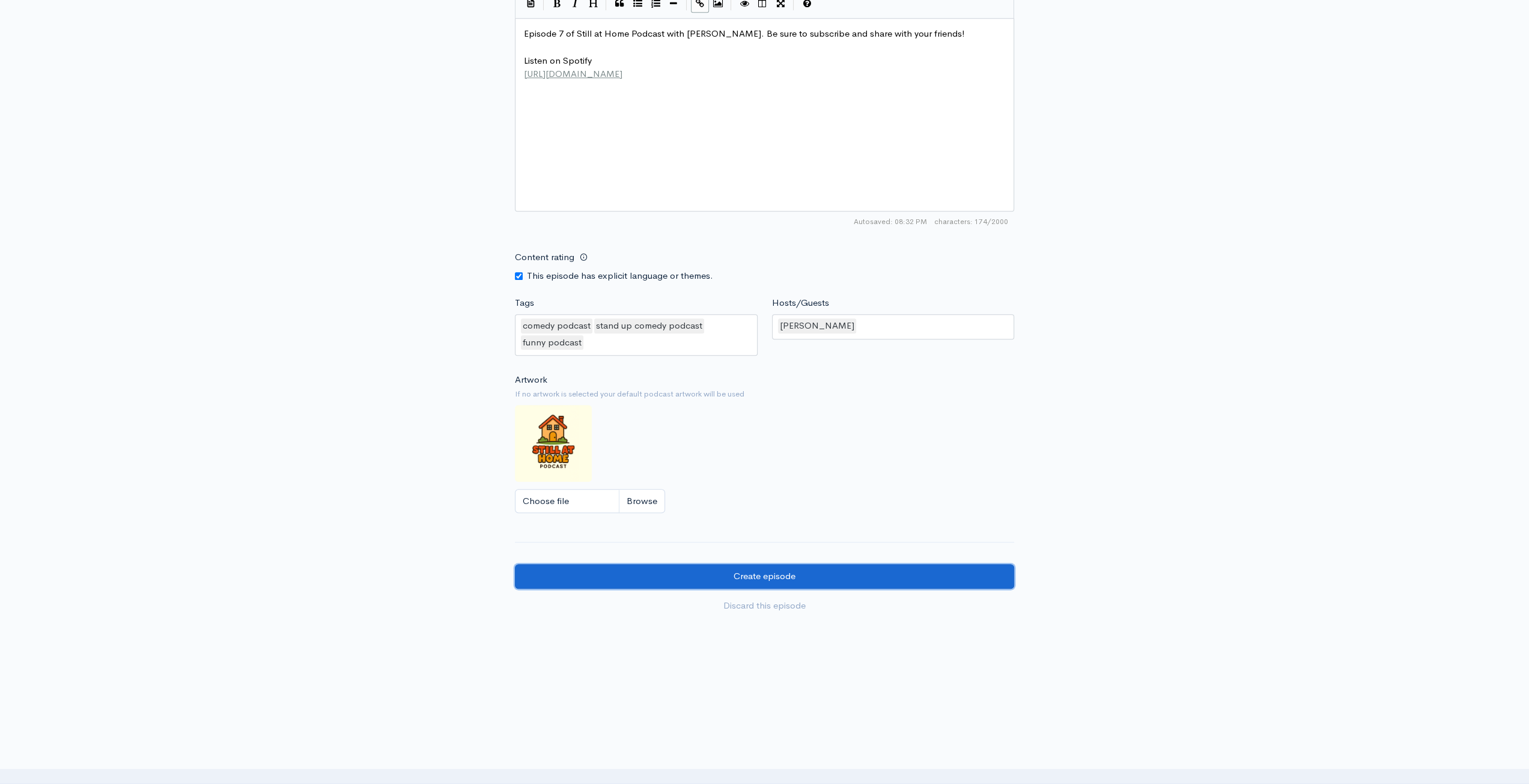
click at [891, 576] on input "Create episode" at bounding box center [764, 576] width 499 height 25
